Goal: Information Seeking & Learning: Check status

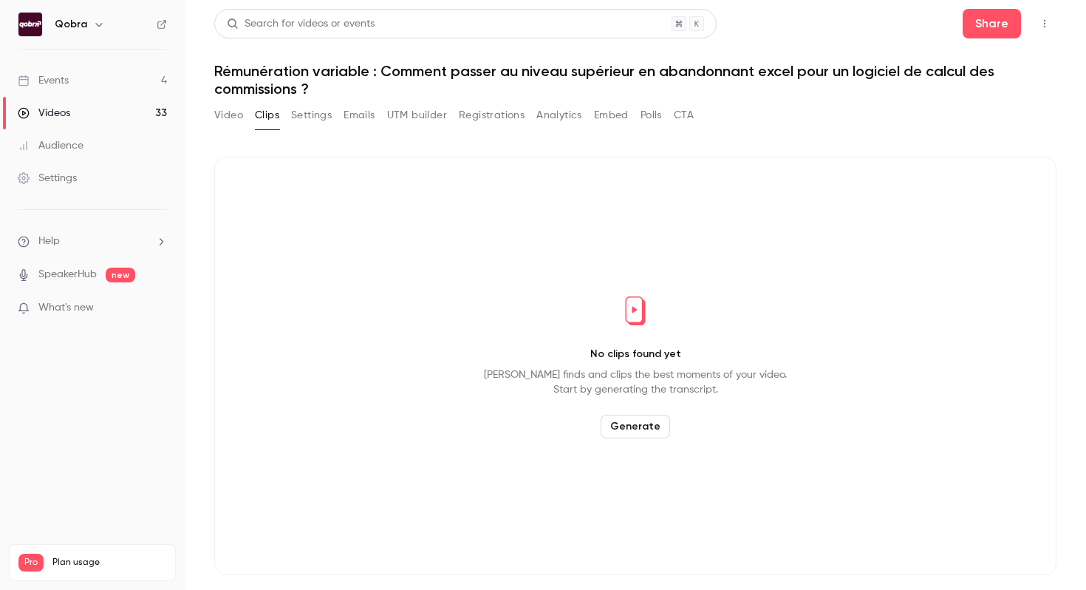
click at [56, 81] on div "Events" at bounding box center [43, 80] width 51 height 15
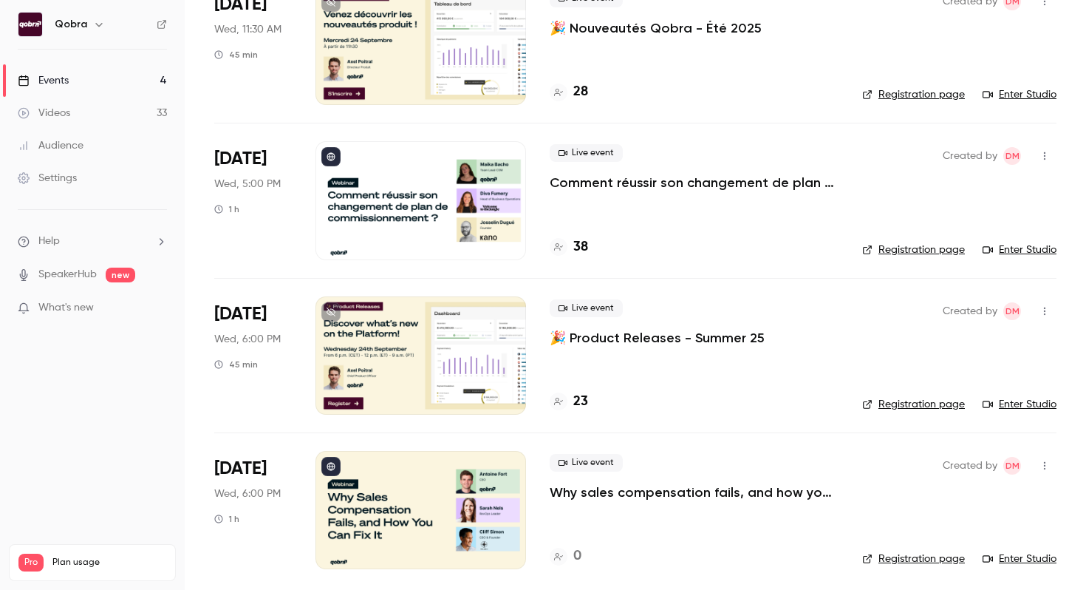
scroll to position [143, 0]
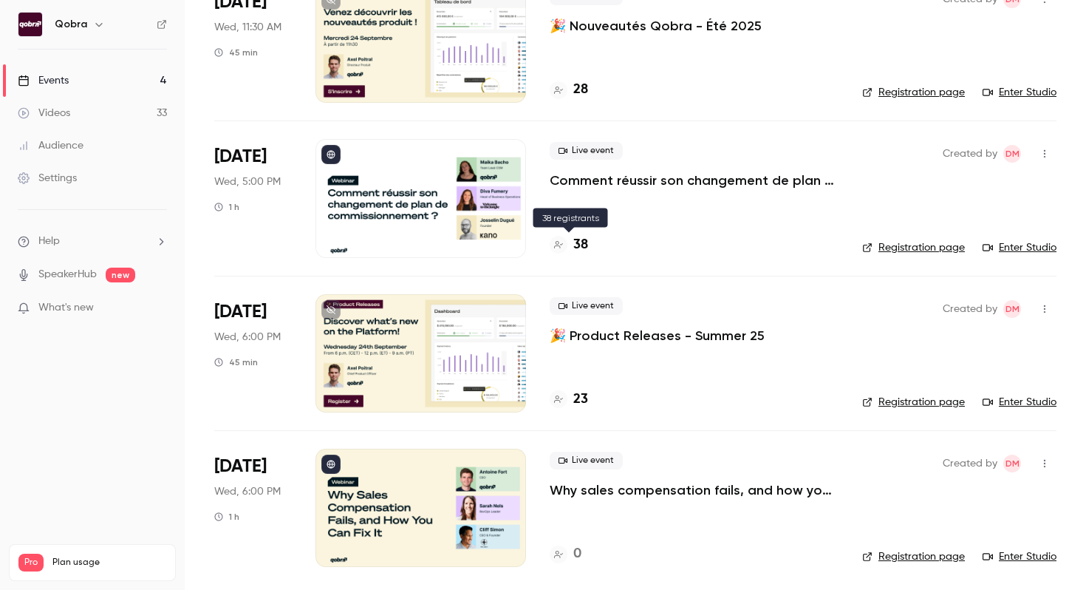
click at [578, 242] on h4 "38" at bounding box center [580, 245] width 15 height 20
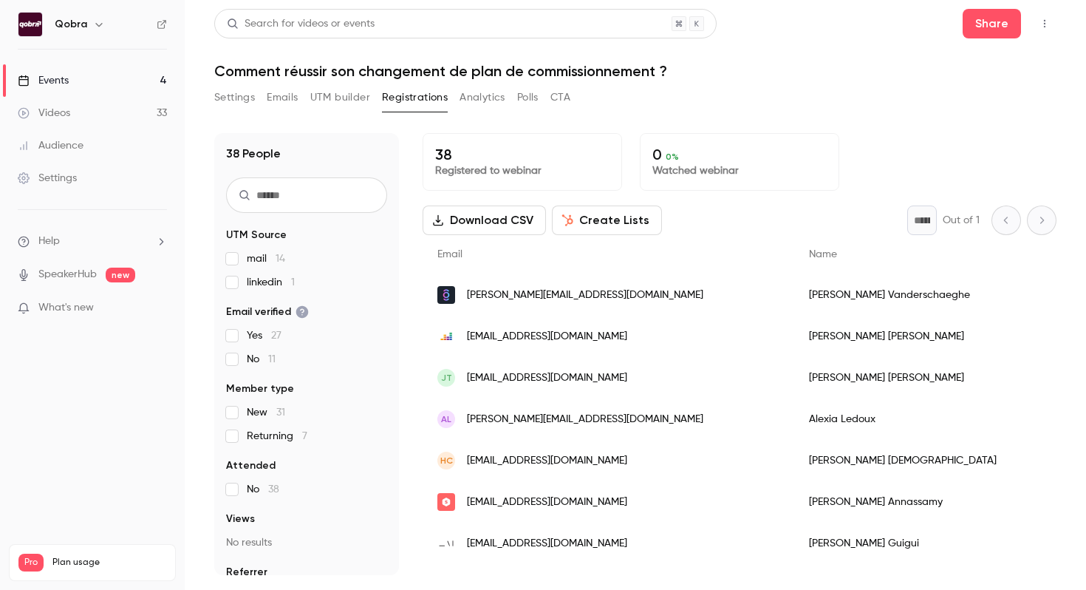
click at [115, 81] on link "Events 4" at bounding box center [92, 80] width 185 height 33
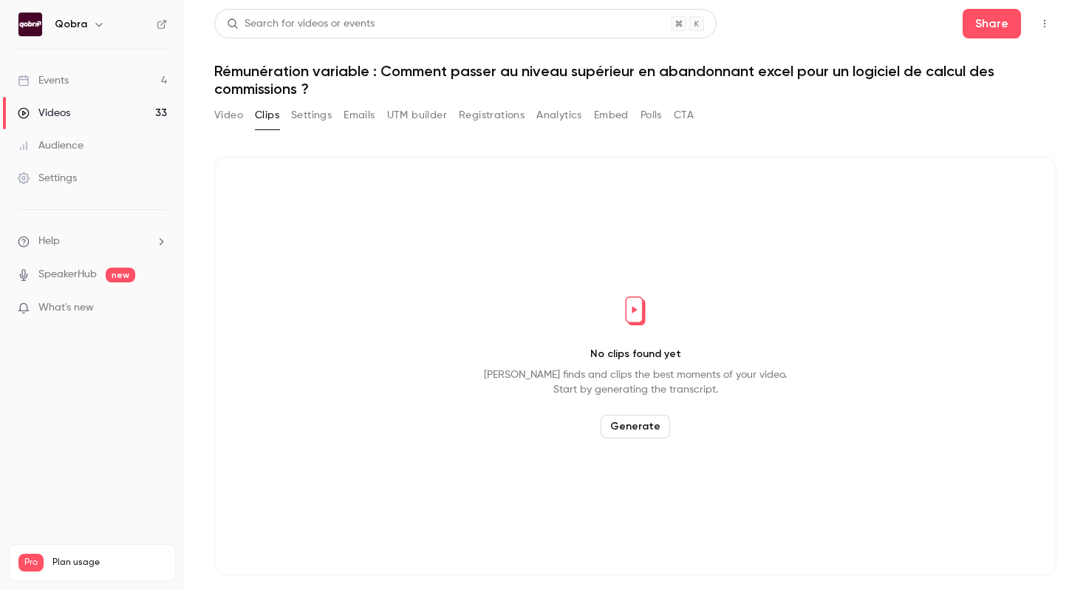
click at [124, 80] on link "Events 4" at bounding box center [92, 80] width 185 height 33
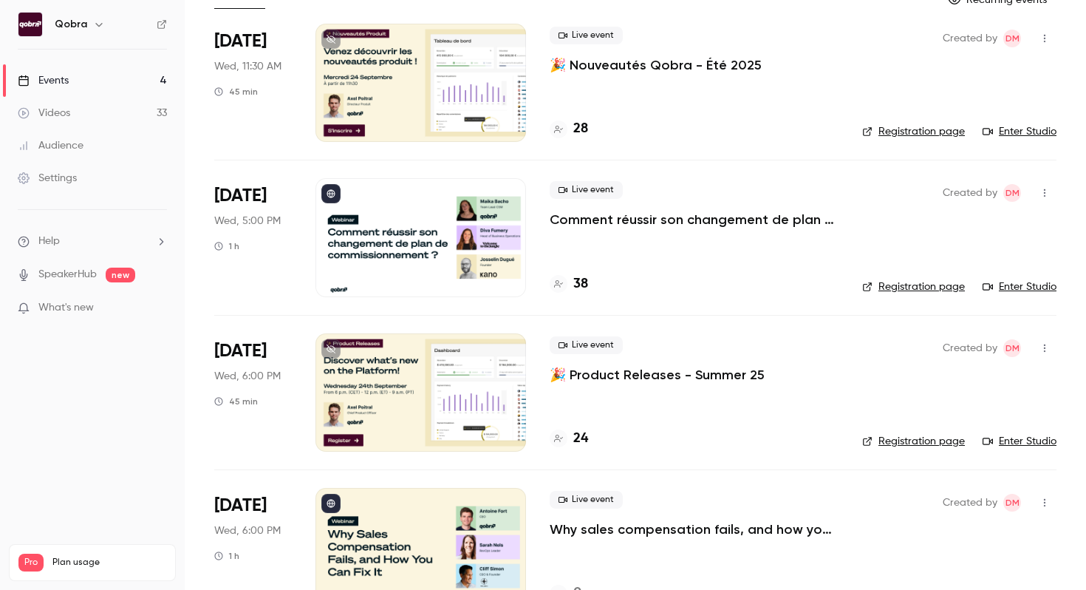
scroll to position [146, 0]
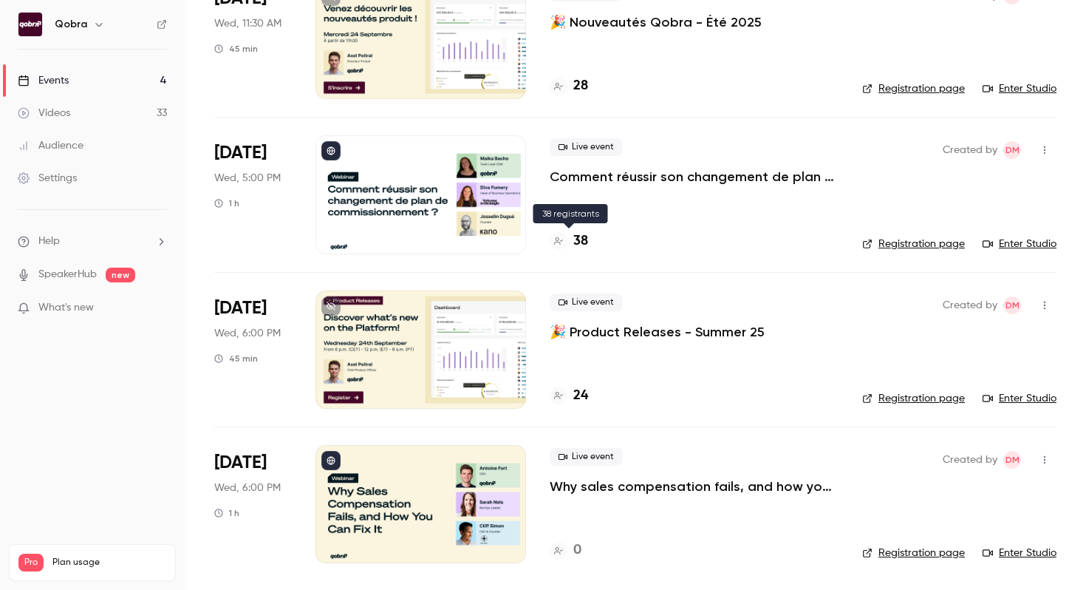
click at [582, 239] on h4 "38" at bounding box center [580, 241] width 15 height 20
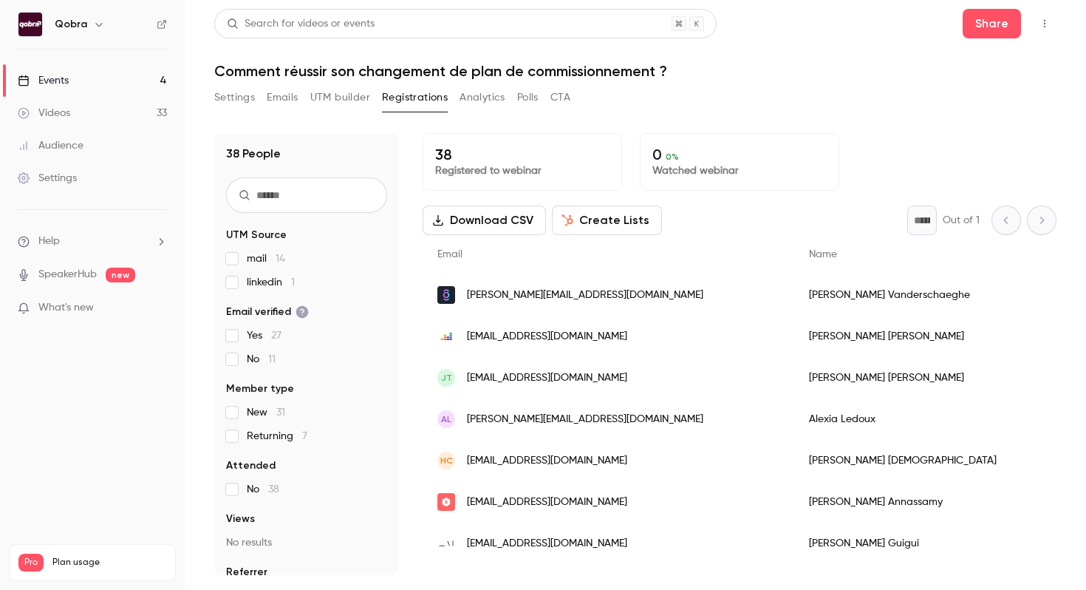
click at [74, 80] on link "Events 4" at bounding box center [92, 80] width 185 height 33
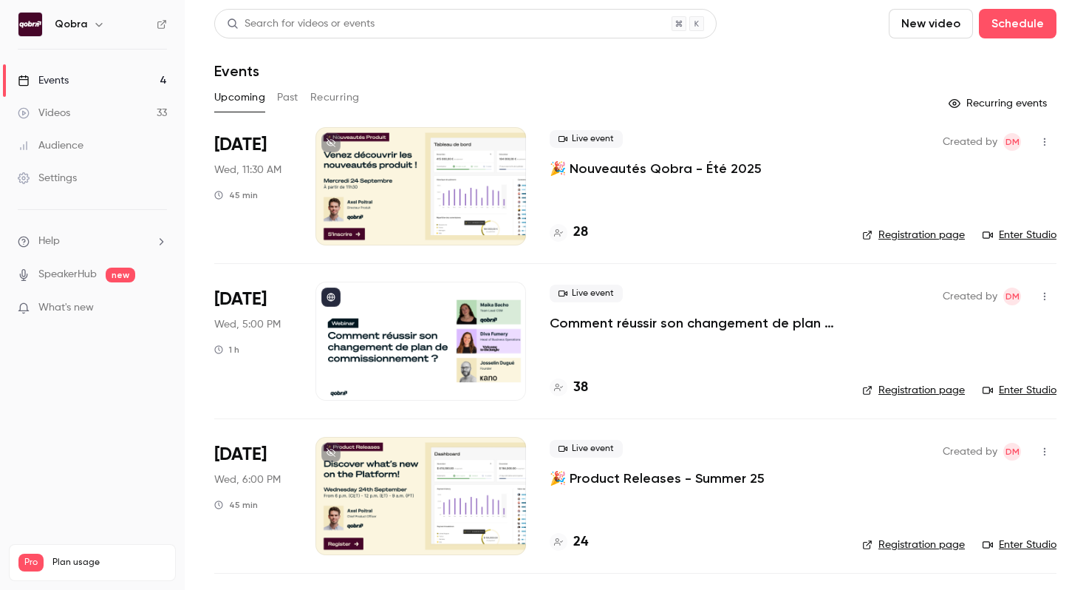
scroll to position [146, 0]
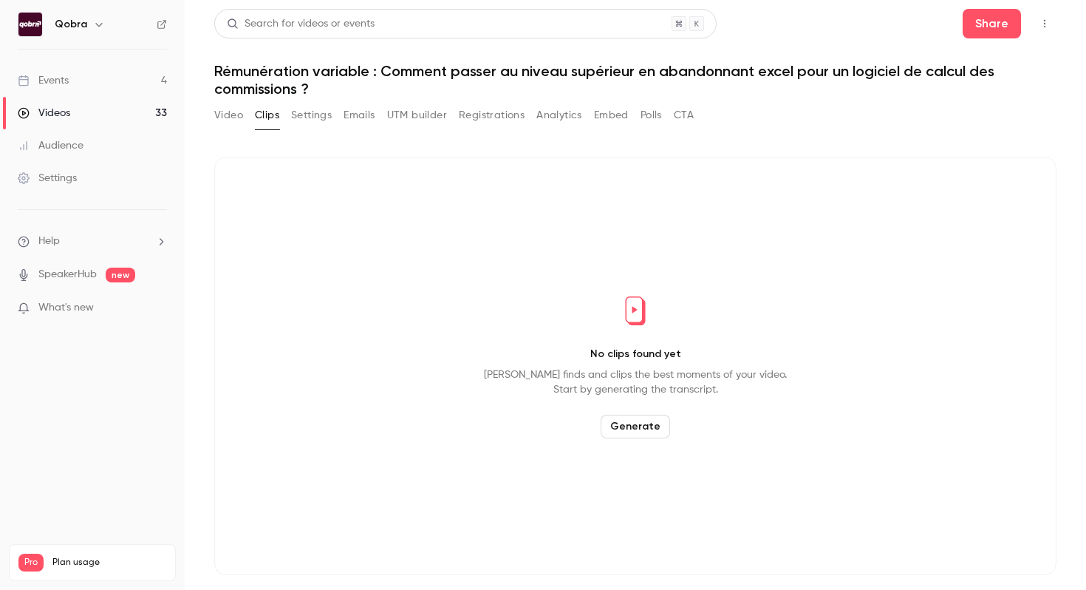
click at [99, 81] on link "Events 4" at bounding box center [92, 80] width 185 height 33
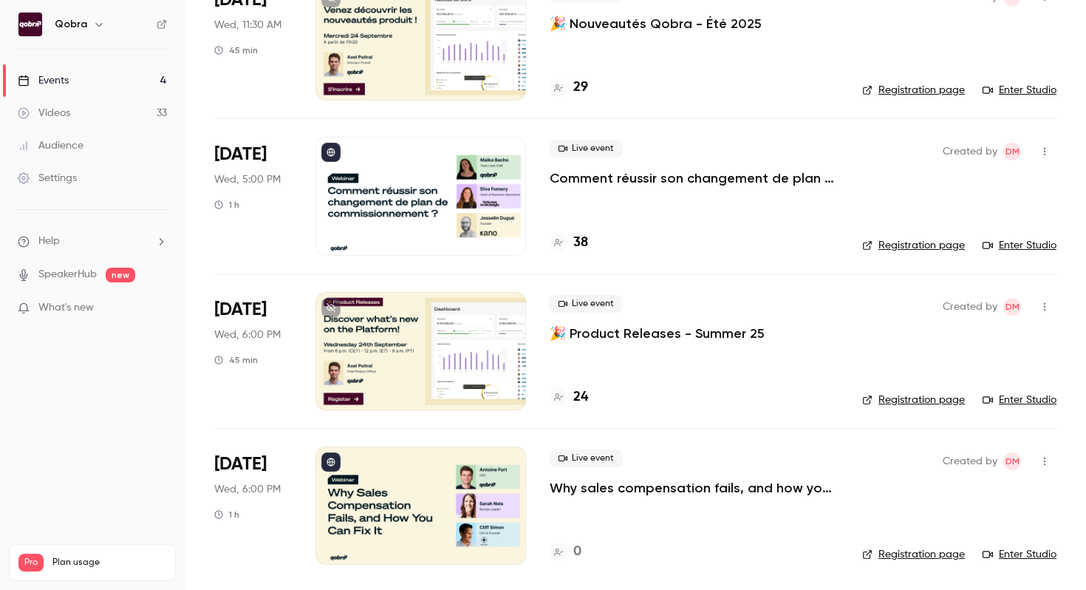
scroll to position [146, 0]
